Goal: Task Accomplishment & Management: Use online tool/utility

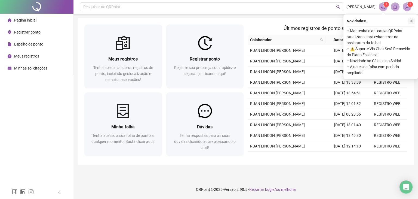
click at [410, 24] on button "button" at bounding box center [411, 21] width 7 height 7
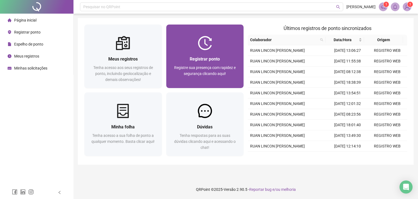
click at [187, 57] on div "Registrar ponto" at bounding box center [205, 58] width 64 height 7
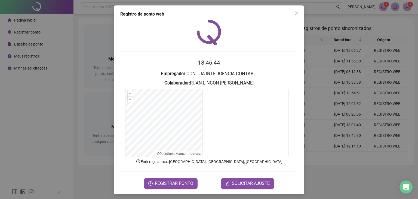
click at [175, 189] on div "Registro de ponto web 18:46:44 Empregador : CONTIJA INTELIGENCIA CONTABIL Colab…" at bounding box center [209, 99] width 190 height 189
click at [179, 182] on span "REGISTRAR PONTO" at bounding box center [174, 183] width 38 height 7
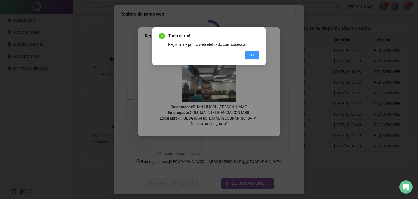
click at [251, 57] on span "OK" at bounding box center [251, 55] width 5 height 6
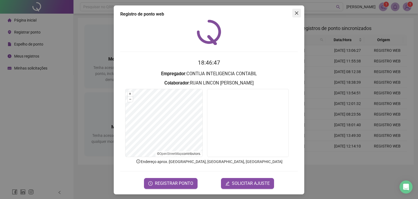
click at [294, 13] on icon "close" at bounding box center [296, 13] width 4 height 4
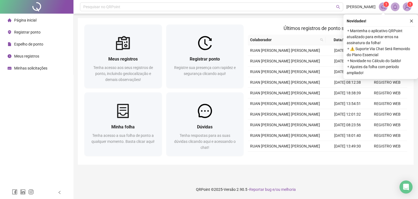
click at [412, 21] on icon "close" at bounding box center [411, 21] width 4 height 4
